Goal: Find specific page/section: Find specific page/section

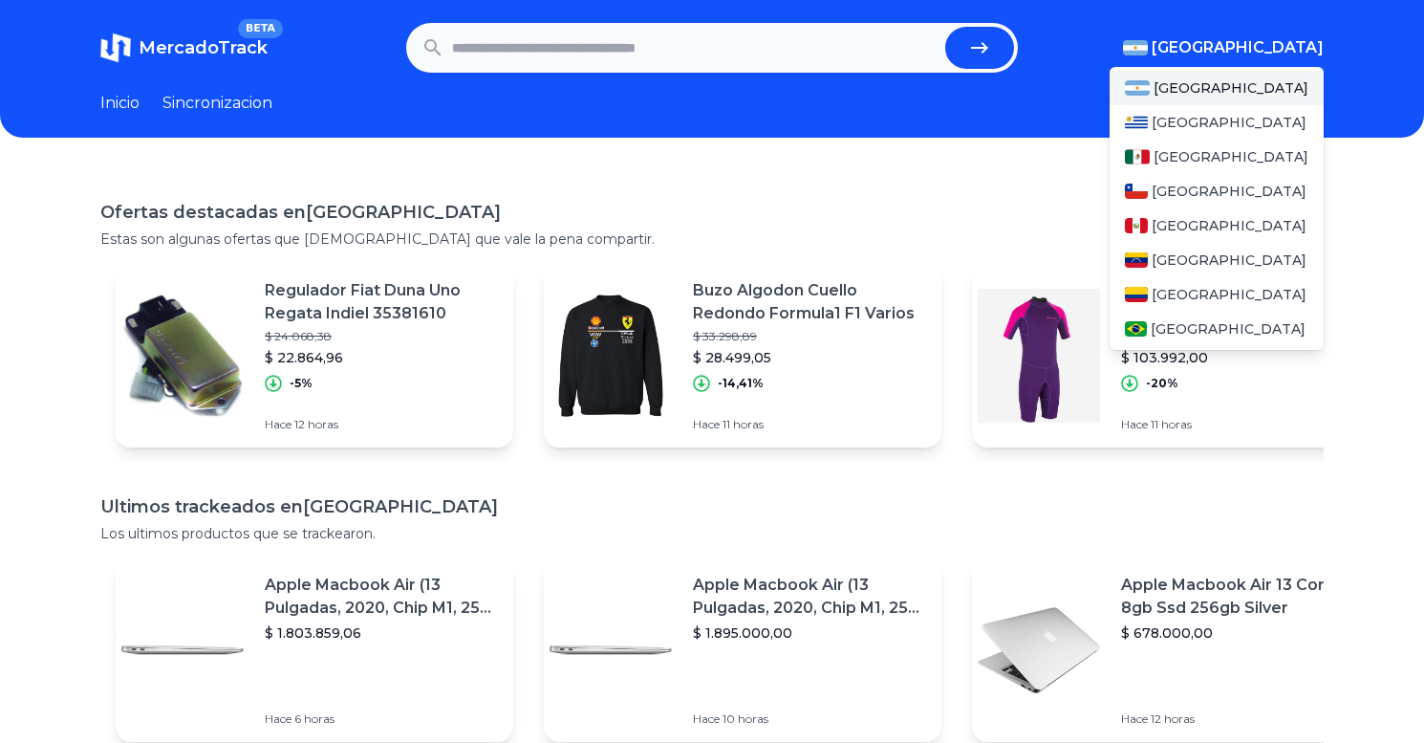
click at [1148, 43] on img "button" at bounding box center [1135, 47] width 25 height 15
click at [1161, 161] on span "[GEOGRAPHIC_DATA]" at bounding box center [1231, 156] width 155 height 19
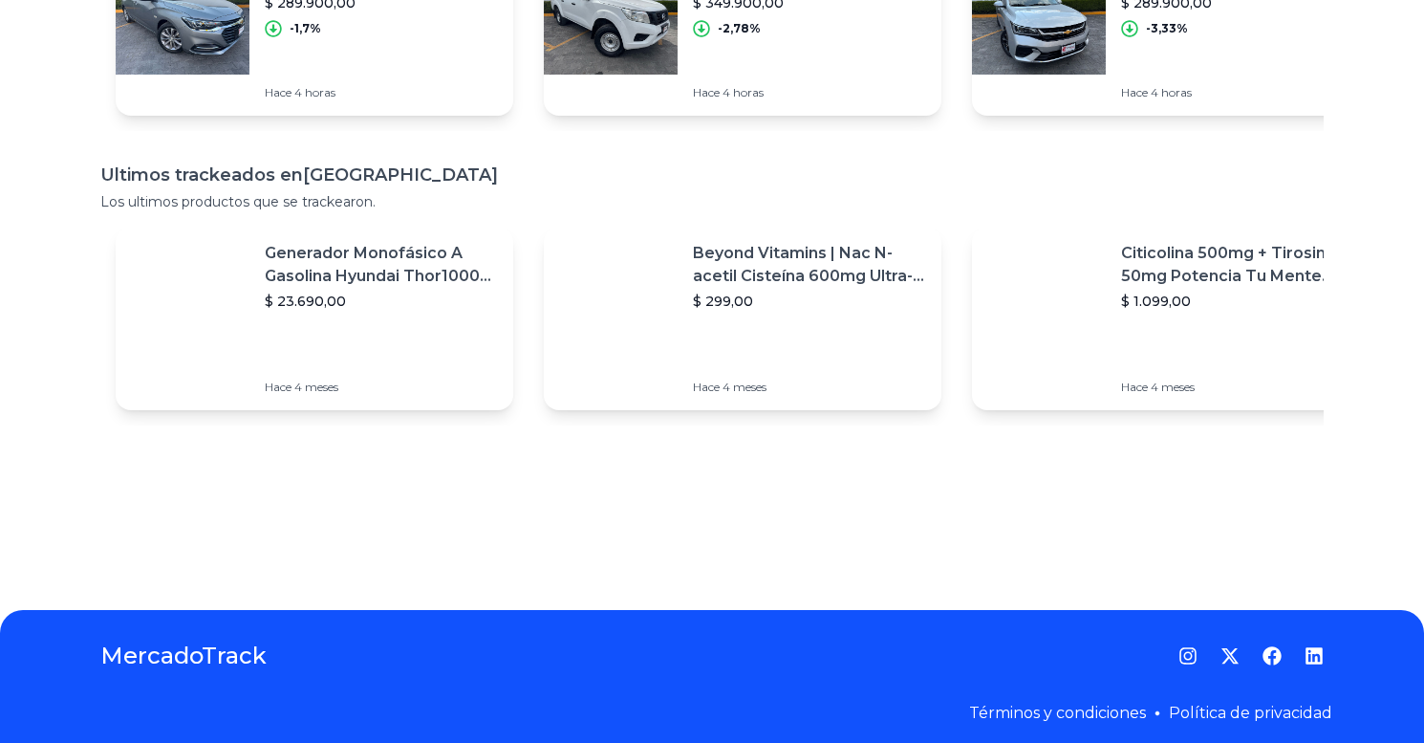
scroll to position [344, 0]
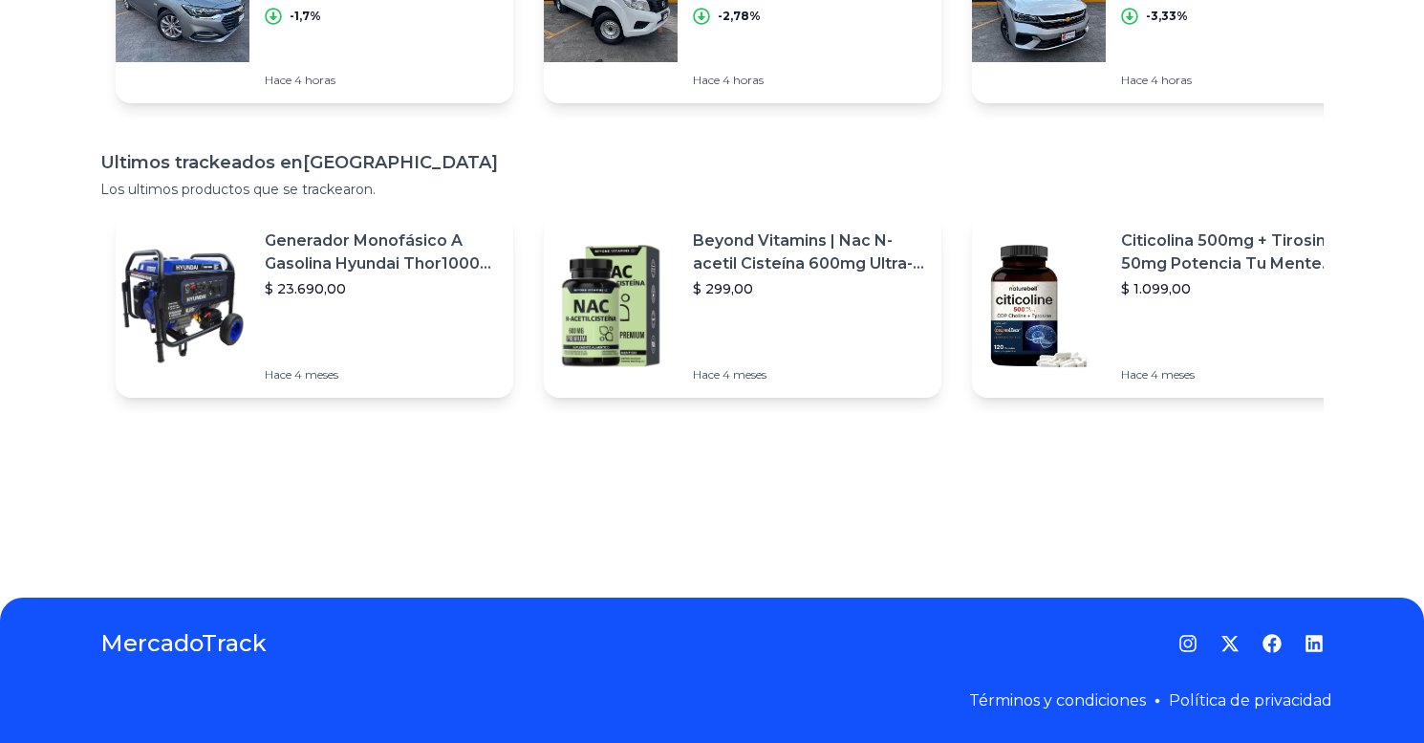
click at [680, 278] on div "Beyond Vitamins | Nac N-acetil Cisteína 600mg Ultra-premium Con Inulina De Agav…" at bounding box center [743, 306] width 398 height 184
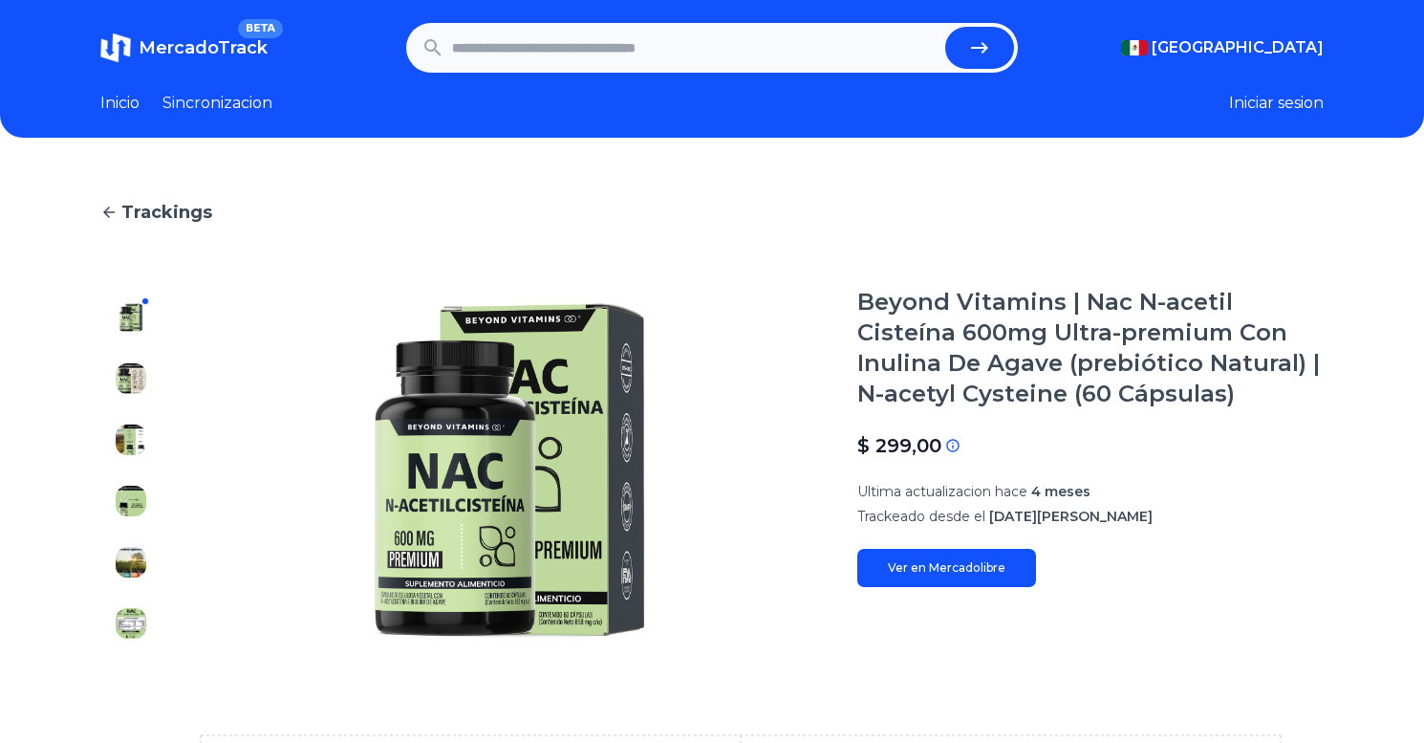
click at [249, 50] on span "MercadoTrack" at bounding box center [203, 47] width 129 height 21
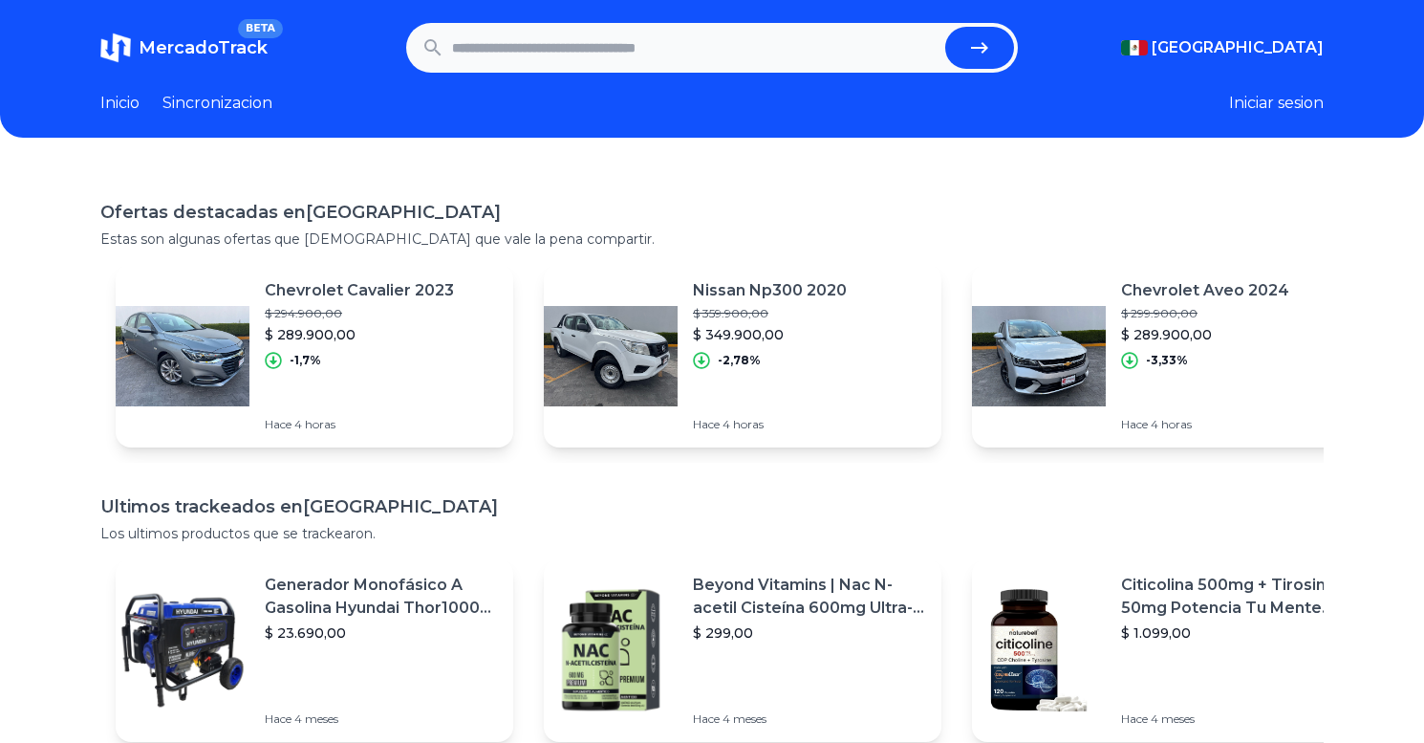
click at [793, 54] on input "text" at bounding box center [695, 48] width 486 height 42
type input "**********"
click at [969, 61] on button "submit" at bounding box center [980, 48] width 69 height 42
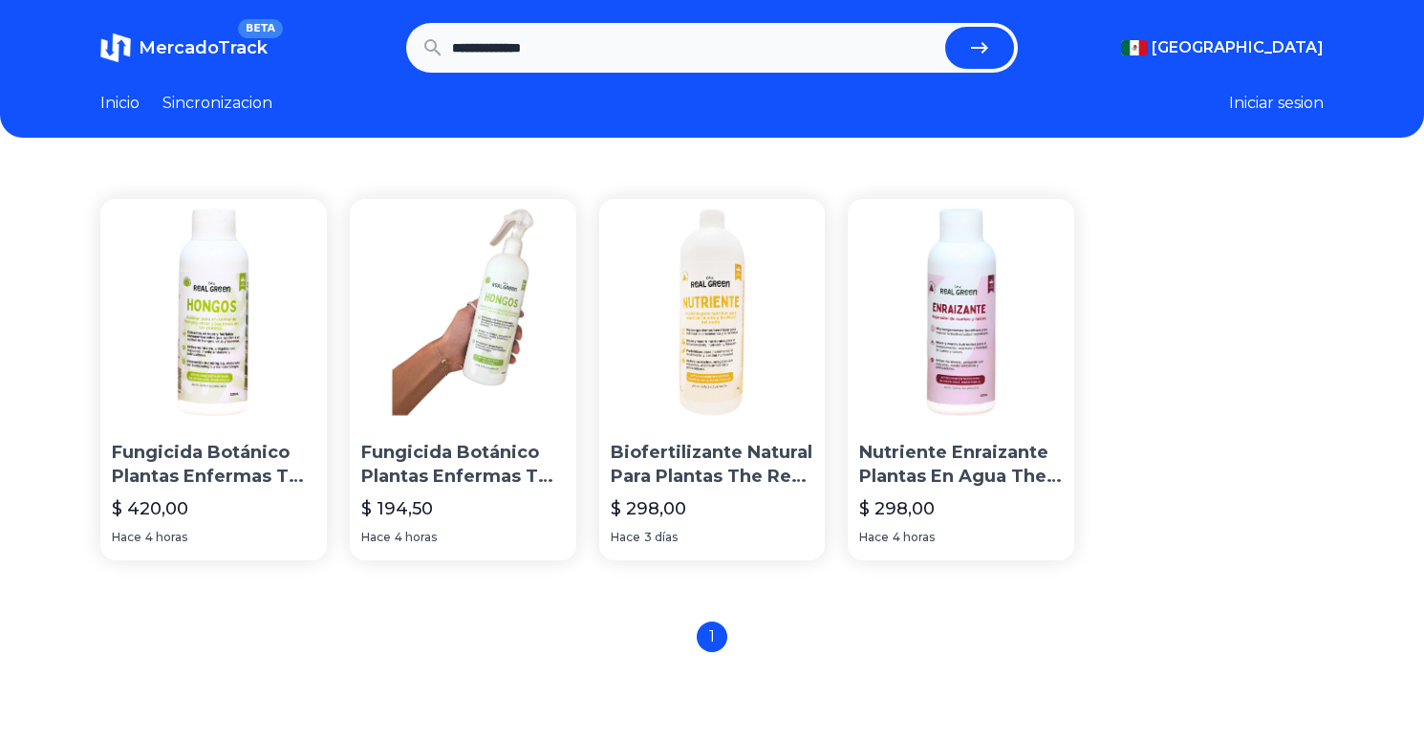
click at [245, 315] on img at bounding box center [213, 312] width 227 height 227
click at [494, 322] on img at bounding box center [463, 312] width 227 height 227
click at [750, 320] on img at bounding box center [712, 312] width 227 height 227
click at [905, 341] on img at bounding box center [961, 312] width 227 height 227
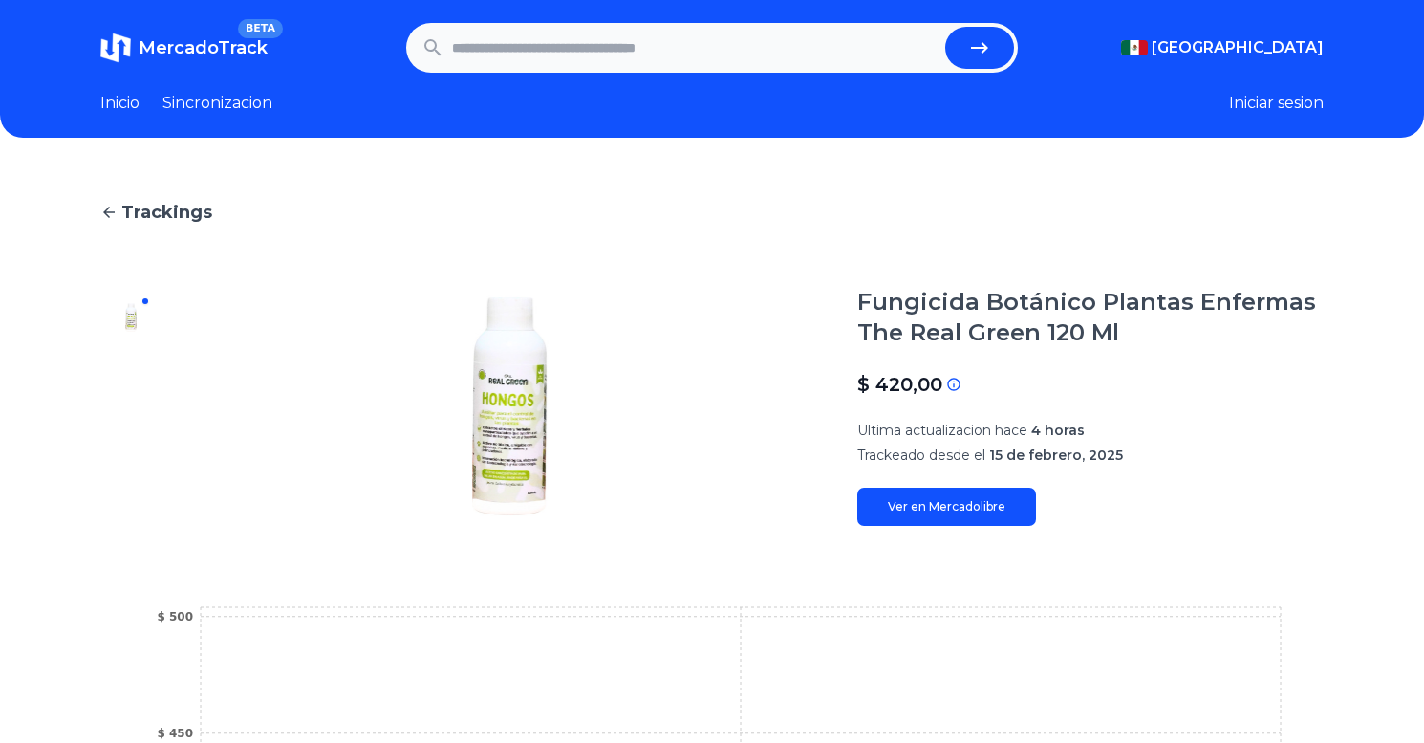
click at [1029, 303] on h1 "Fungicida Botánico Plantas Enfermas The Real Green 120 Ml" at bounding box center [1091, 317] width 467 height 61
click at [267, 98] on link "Sincronizacion" at bounding box center [218, 103] width 110 height 23
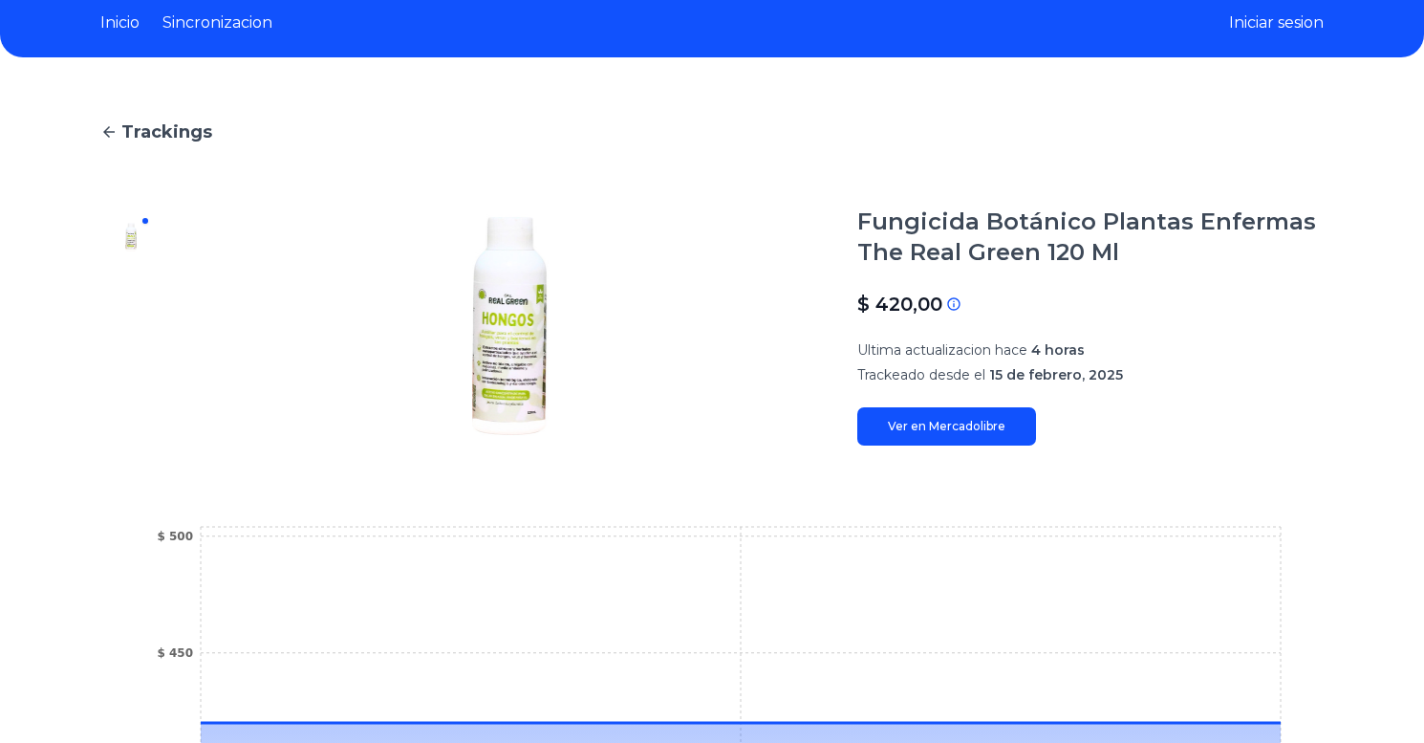
scroll to position [73, 0]
